Goal: Information Seeking & Learning: Learn about a topic

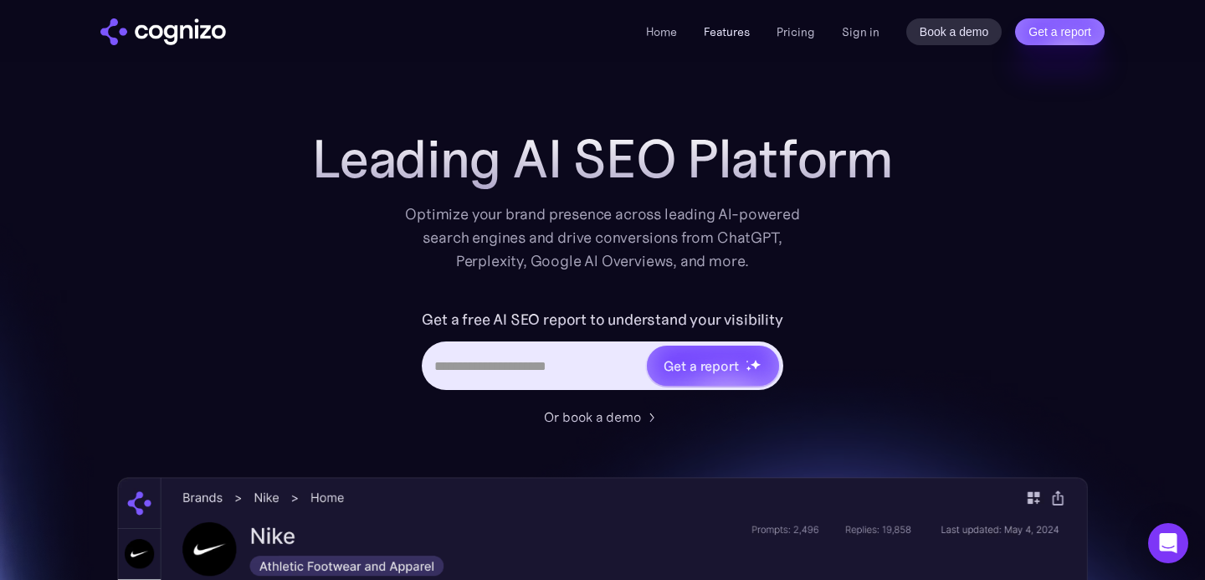
click at [726, 28] on link "Features" at bounding box center [727, 31] width 46 height 15
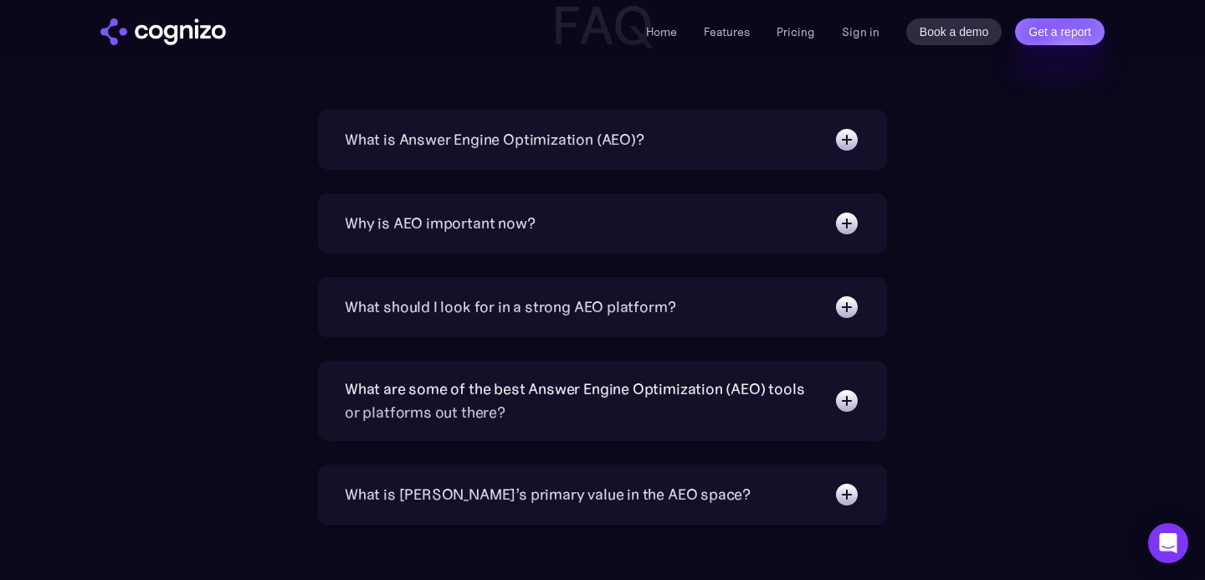
scroll to position [5400, 0]
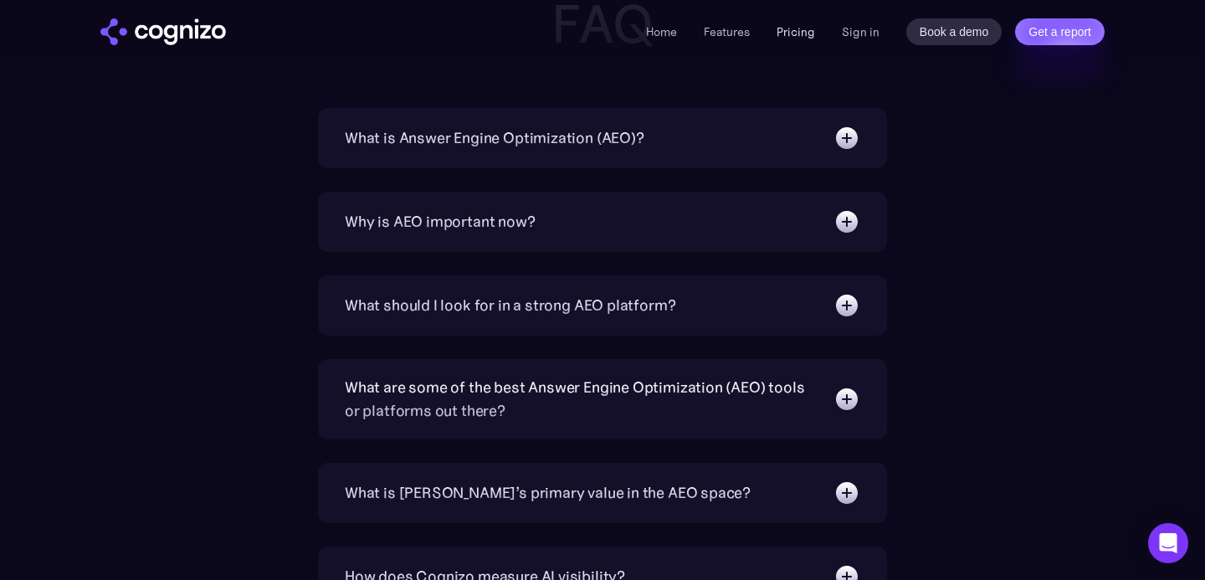
click at [791, 31] on link "Pricing" at bounding box center [796, 31] width 38 height 15
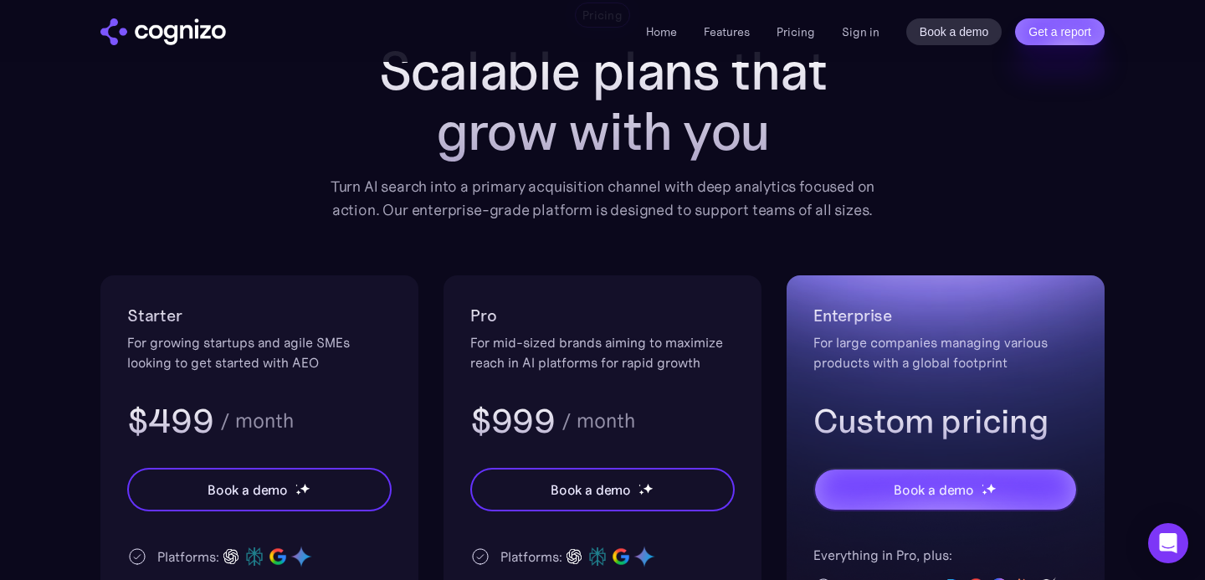
scroll to position [145, 0]
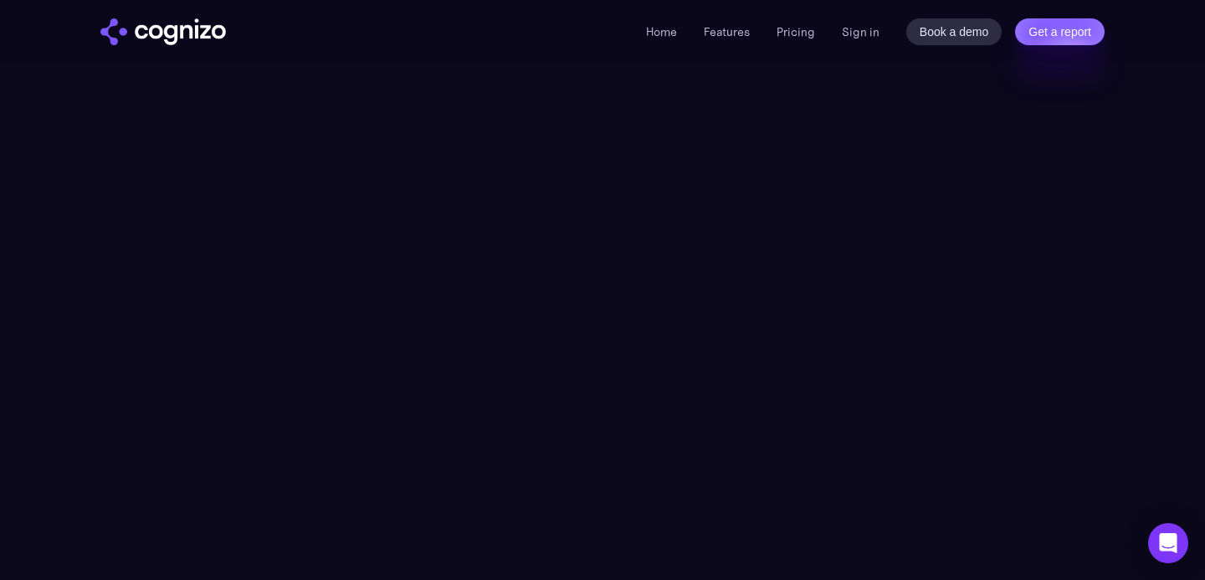
scroll to position [5342, 0]
